Goal: Information Seeking & Learning: Learn about a topic

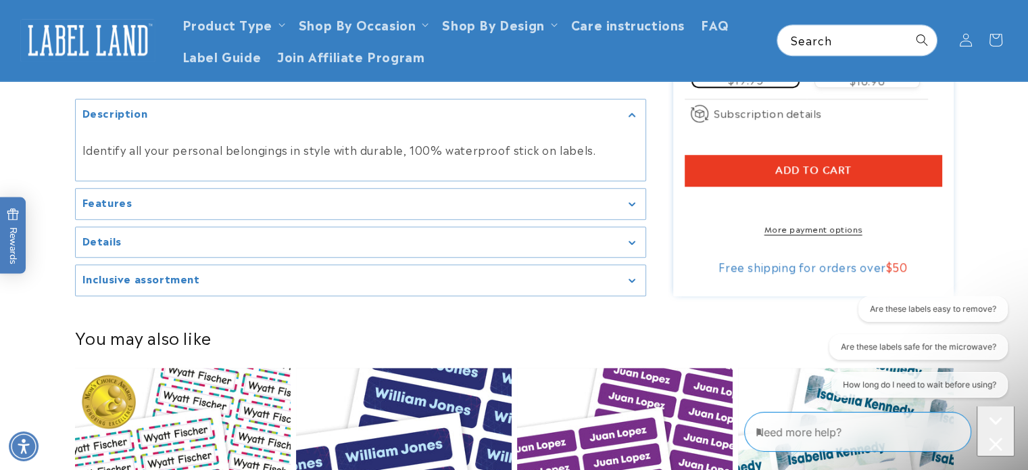
click at [195, 199] on div "Features" at bounding box center [360, 204] width 556 height 10
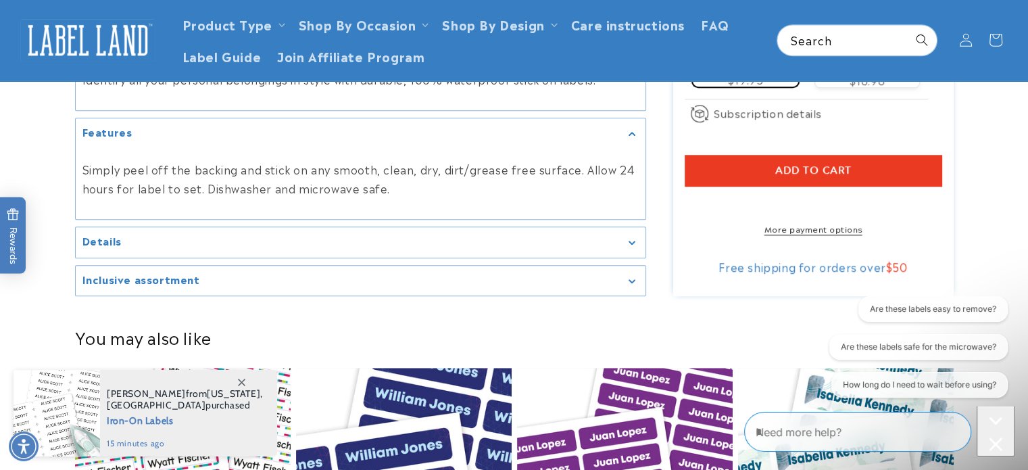
click at [637, 237] on div "Details" at bounding box center [360, 242] width 556 height 10
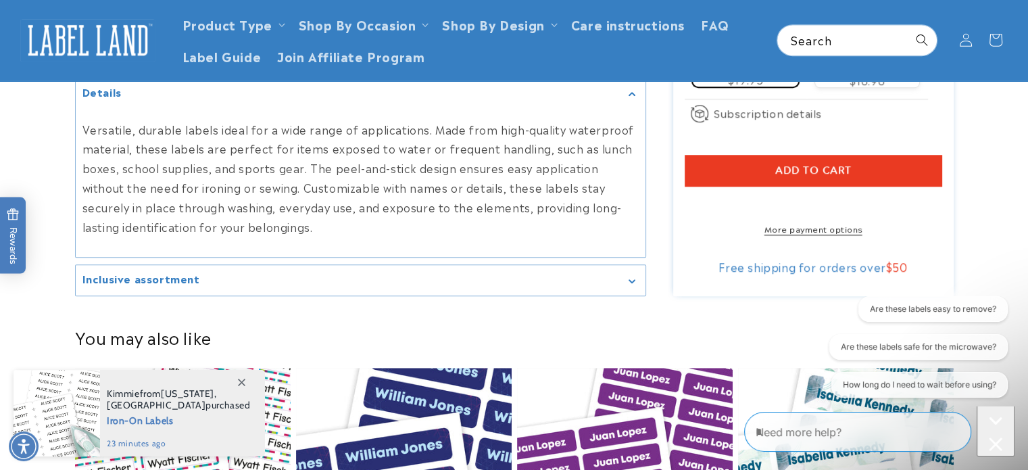
click at [632, 279] on icon "Gallery Viewer" at bounding box center [631, 281] width 7 height 4
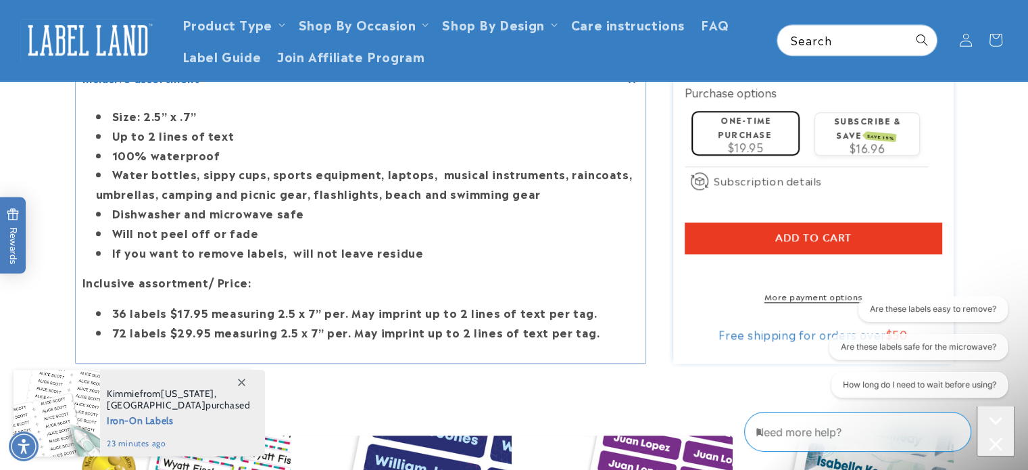
scroll to position [788, 0]
